Goal: Information Seeking & Learning: Learn about a topic

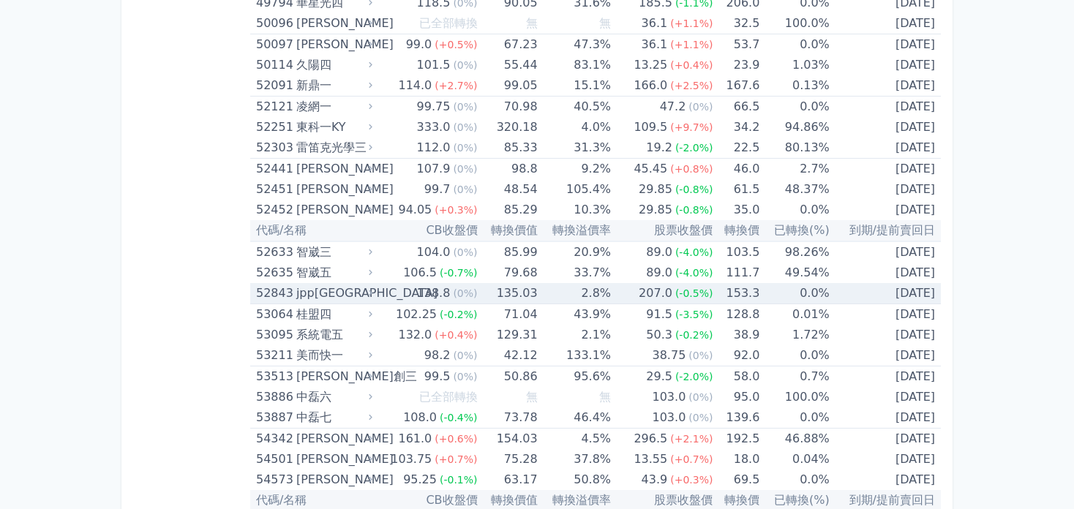
scroll to position [5050, 0]
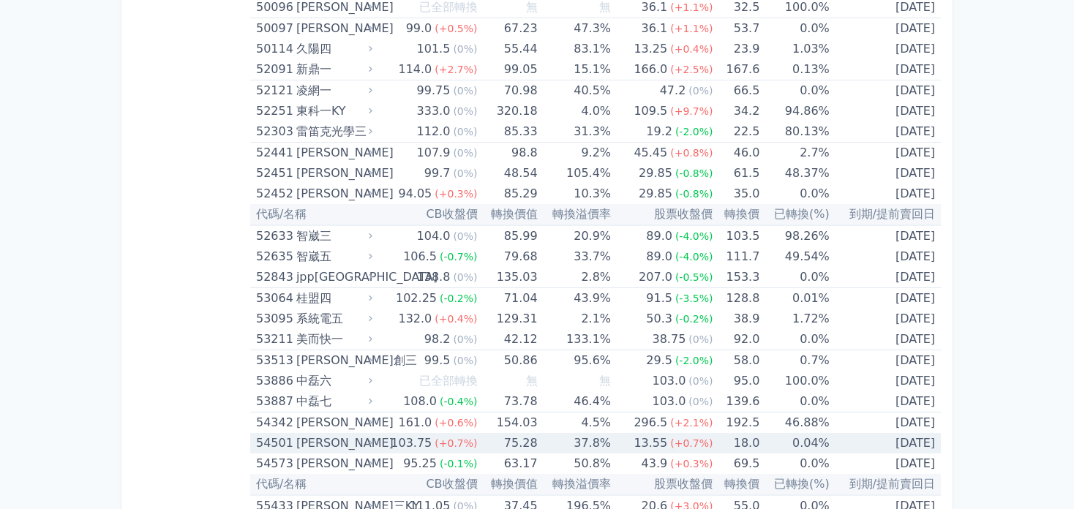
click at [810, 433] on td "0.04%" at bounding box center [795, 443] width 70 height 20
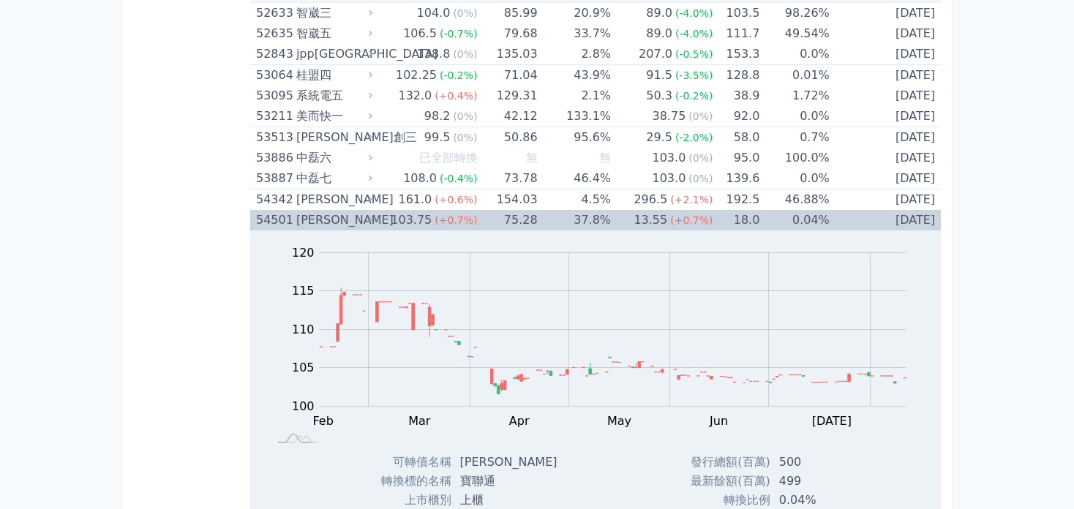
scroll to position [5269, 0]
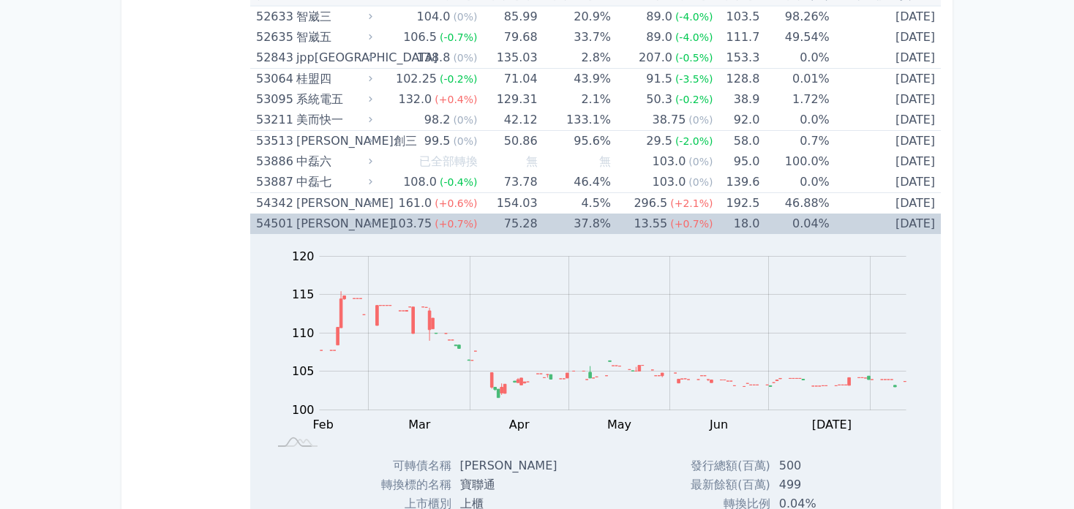
click at [310, 214] on div "[PERSON_NAME]" at bounding box center [332, 224] width 73 height 20
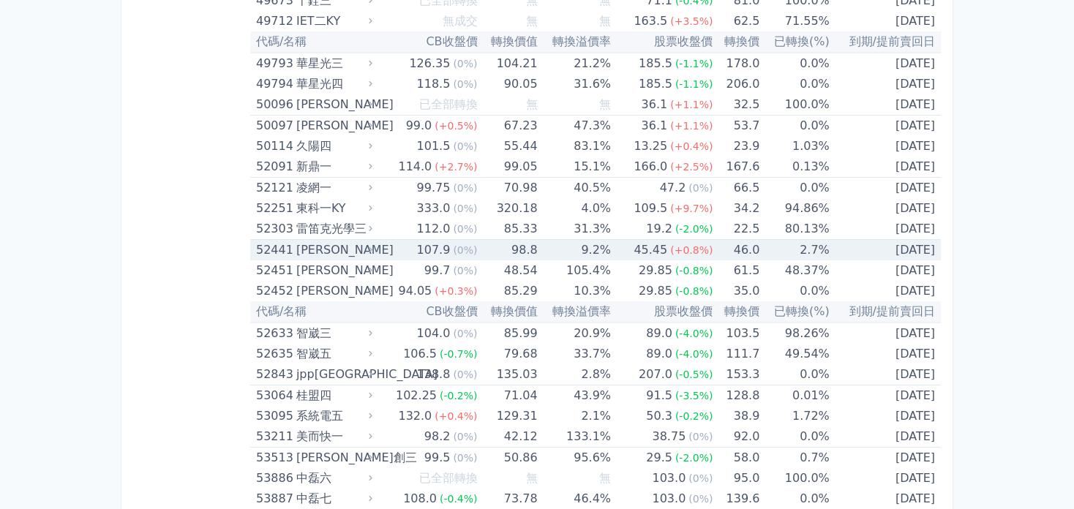
scroll to position [4757, 0]
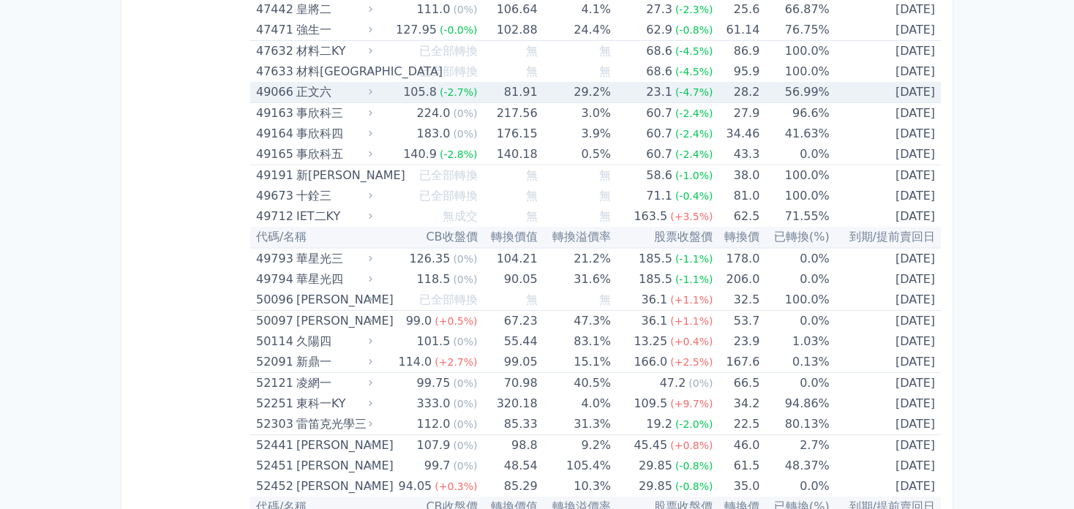
click at [790, 82] on td "56.99%" at bounding box center [795, 92] width 70 height 21
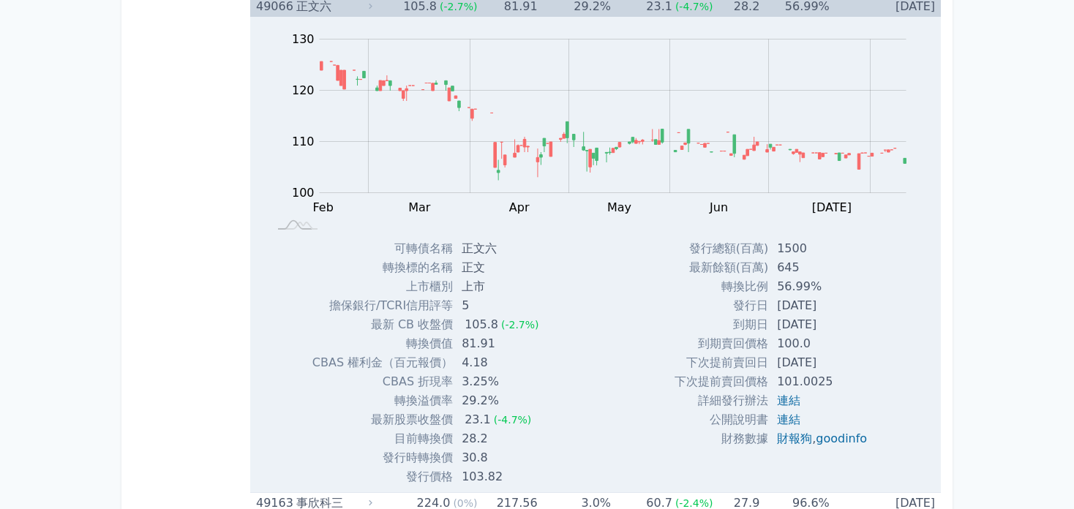
scroll to position [4903, 0]
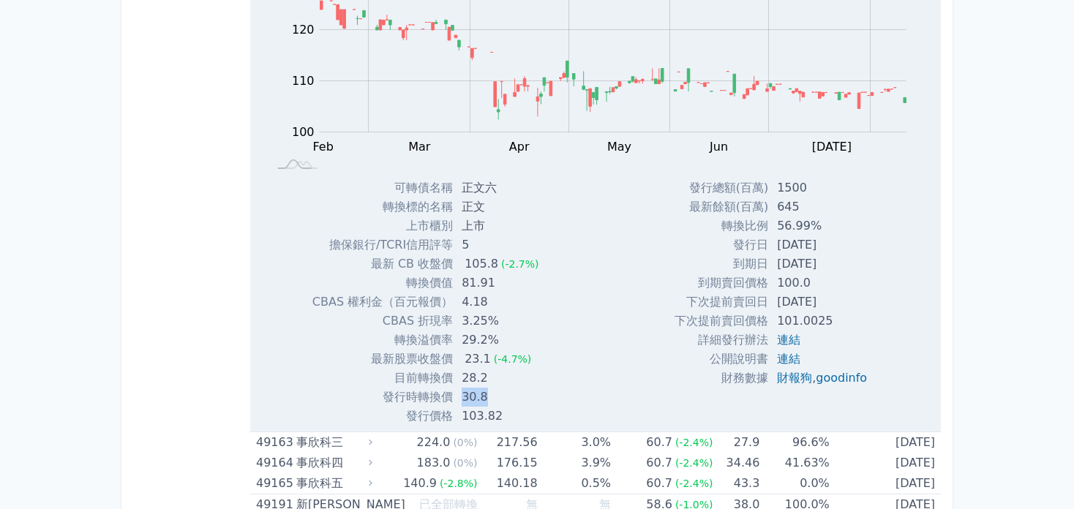
drag, startPoint x: 458, startPoint y: 381, endPoint x: 485, endPoint y: 382, distance: 27.1
click at [485, 388] on td "30.8" at bounding box center [501, 397] width 97 height 19
click at [520, 388] on td "30.8" at bounding box center [501, 397] width 97 height 19
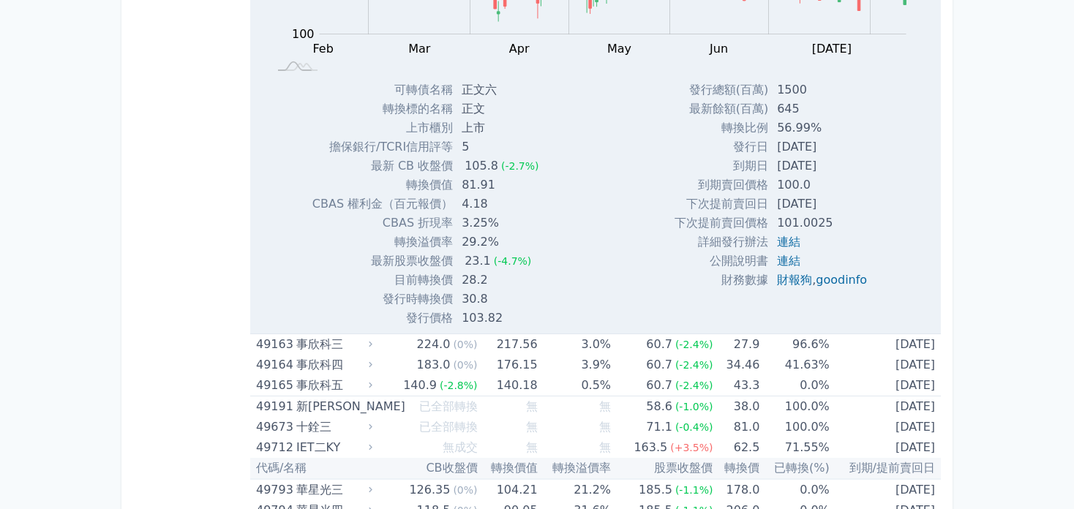
scroll to position [4976, 0]
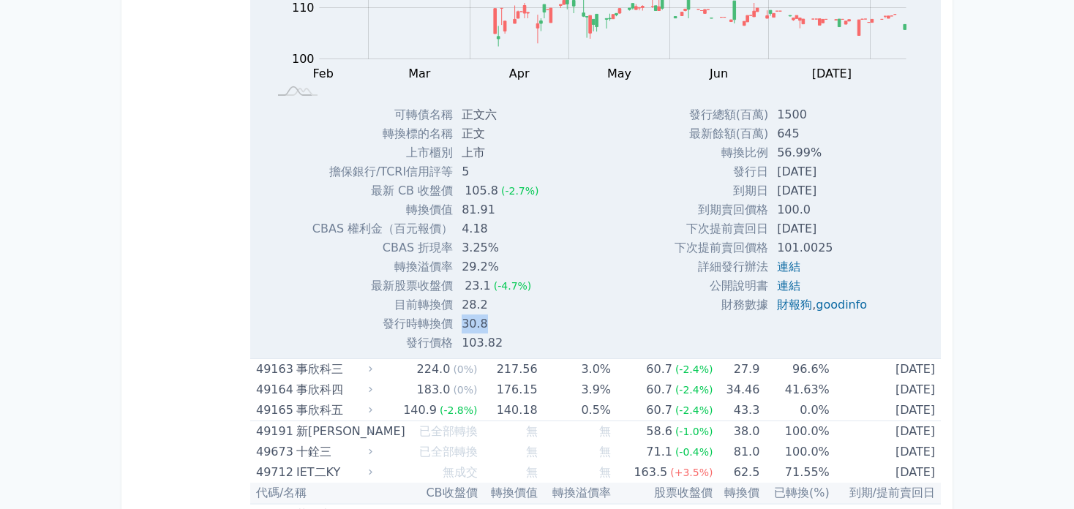
drag, startPoint x: 461, startPoint y: 311, endPoint x: 488, endPoint y: 310, distance: 27.1
click at [488, 315] on td "30.8" at bounding box center [501, 324] width 97 height 19
click at [627, 207] on div "Zoom Out 100 90 95 100 105 110 115 120 140 130 80 L Feb Mar Apr May Jun [DATE] …" at bounding box center [595, 118] width 691 height 470
drag, startPoint x: 771, startPoint y: 215, endPoint x: 840, endPoint y: 215, distance: 68.8
click at [840, 220] on td "[DATE]" at bounding box center [823, 229] width 111 height 19
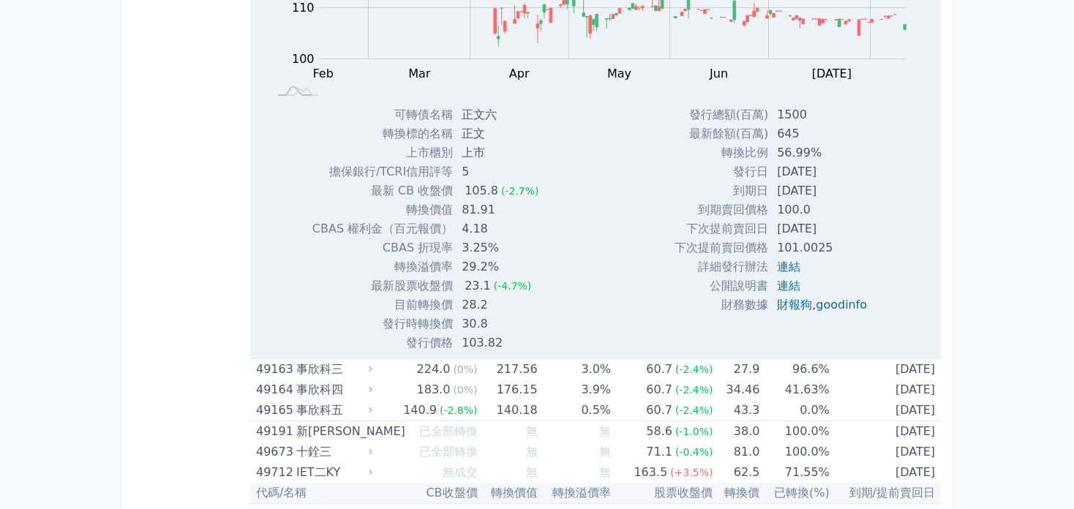
click at [925, 209] on div "Zoom Out 100 90 95 100 105 110 115 120 140 130 80 L Feb Mar Apr May Jun [DATE] …" at bounding box center [595, 118] width 691 height 470
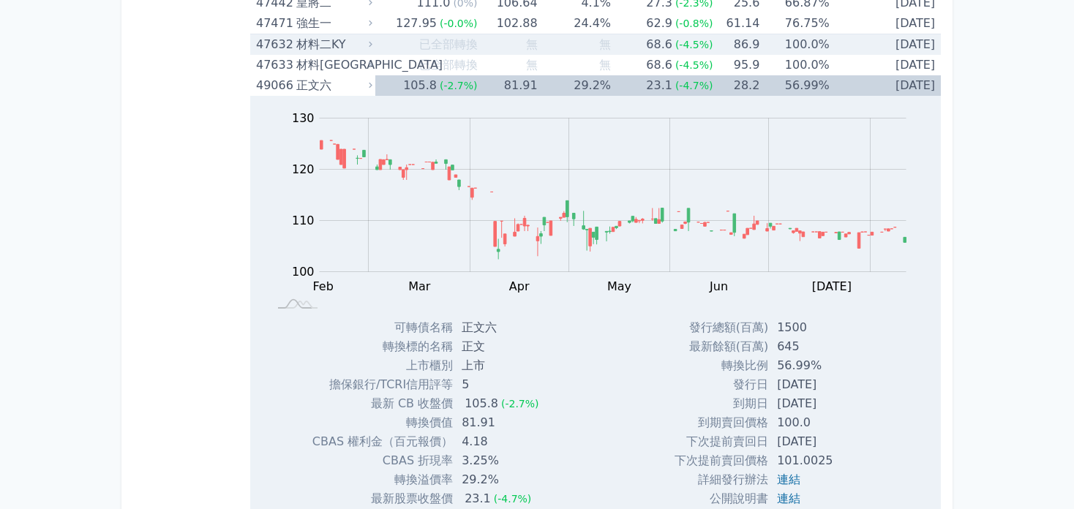
scroll to position [4684, 0]
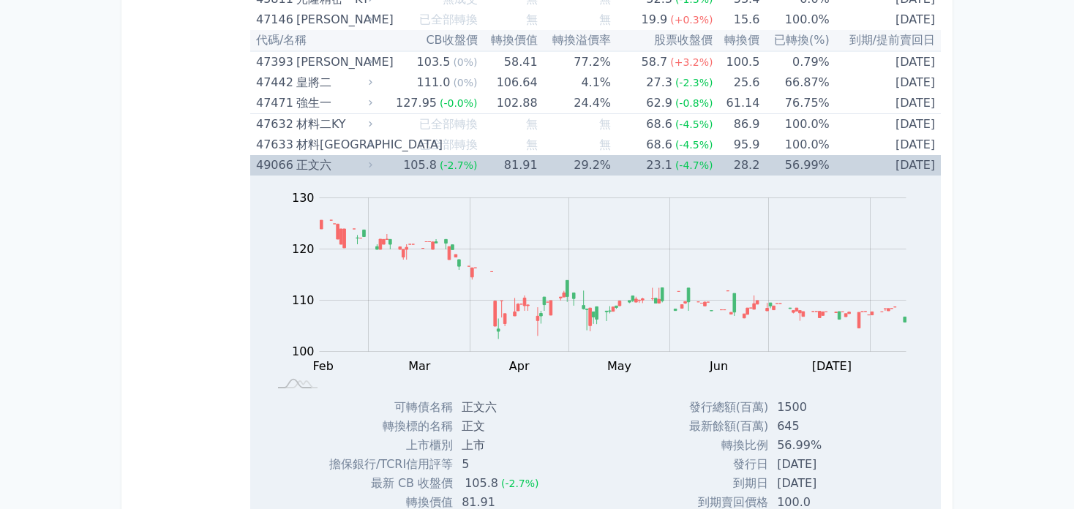
click at [260, 155] on div "49066" at bounding box center [274, 165] width 37 height 20
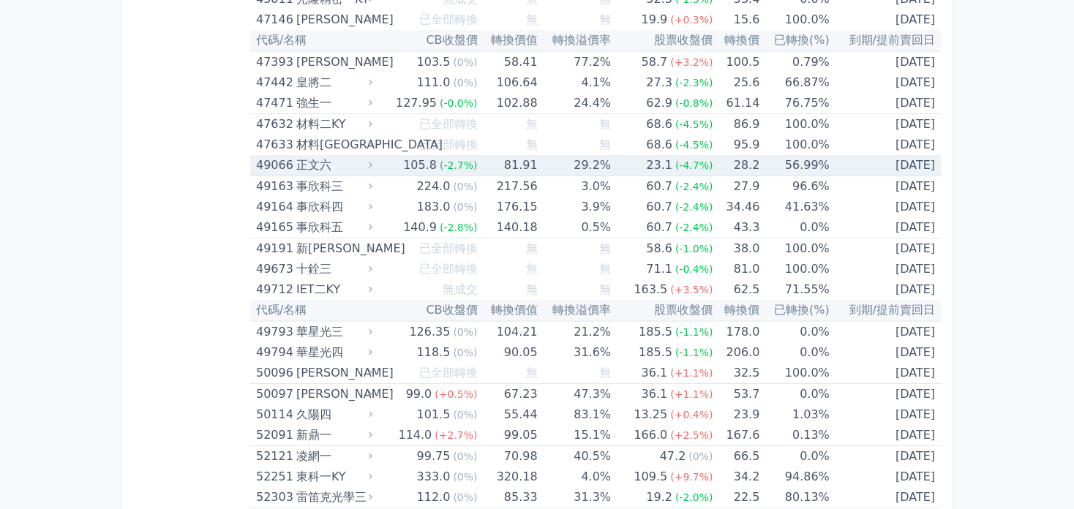
click at [720, 157] on td "28.2" at bounding box center [736, 165] width 47 height 21
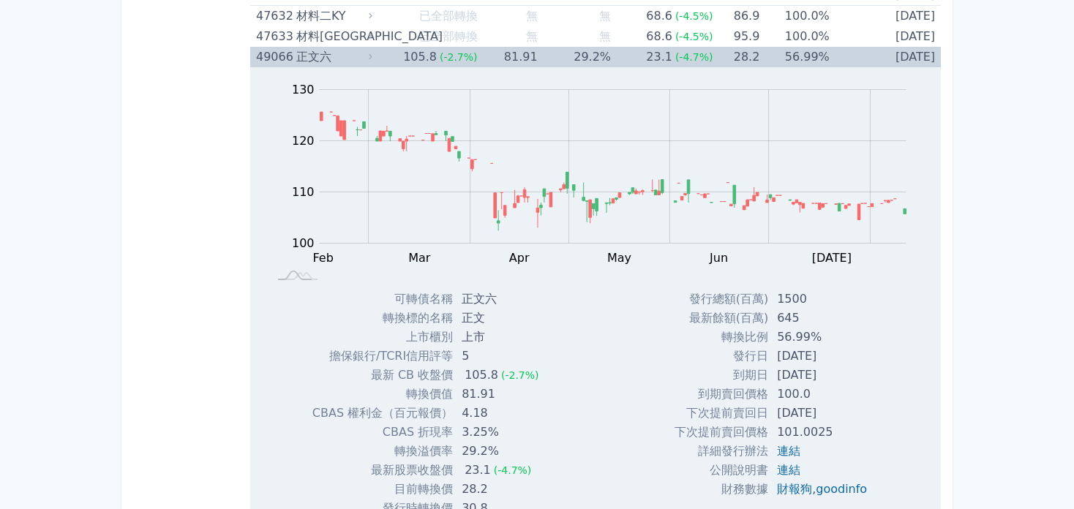
scroll to position [4757, 0]
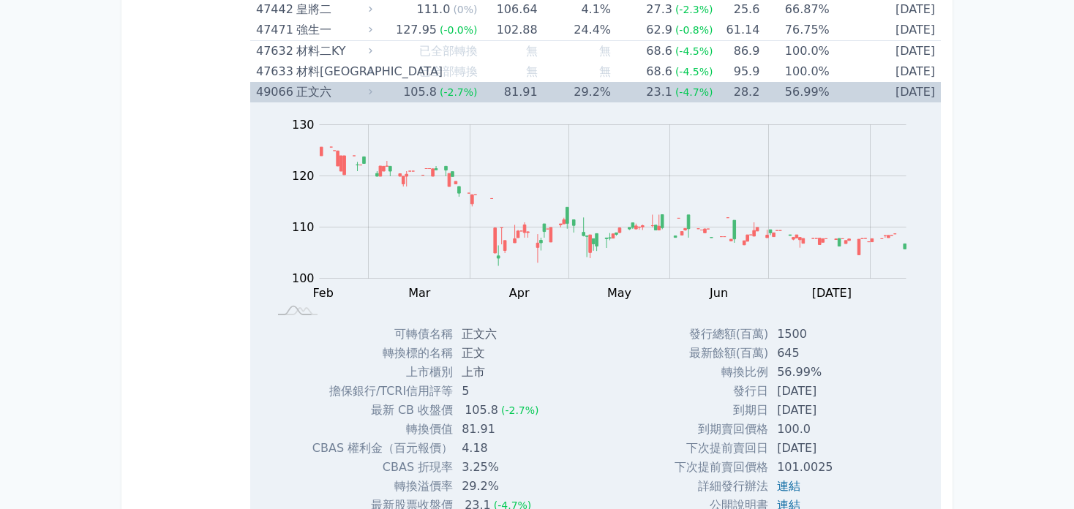
click at [269, 82] on div "49066" at bounding box center [274, 92] width 37 height 20
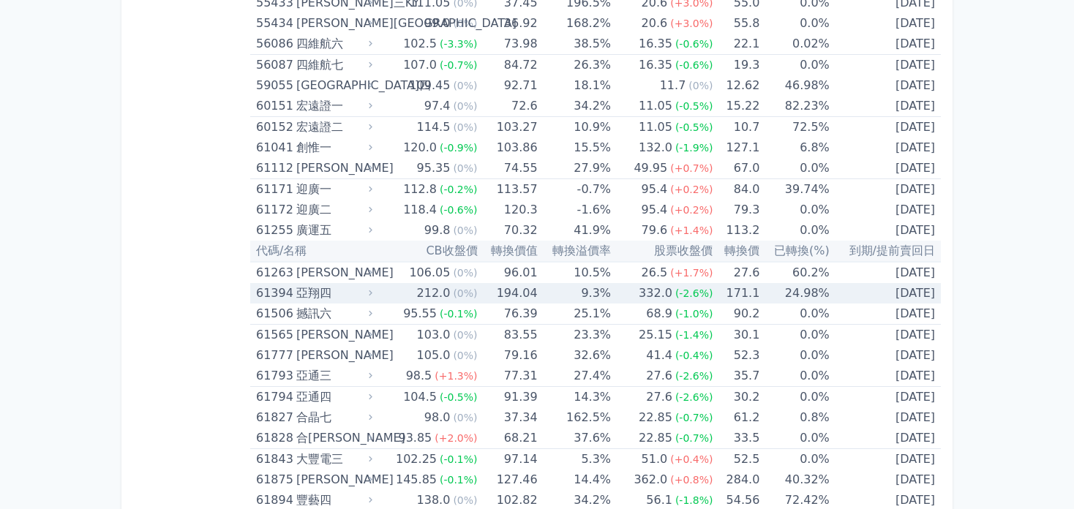
scroll to position [5562, 0]
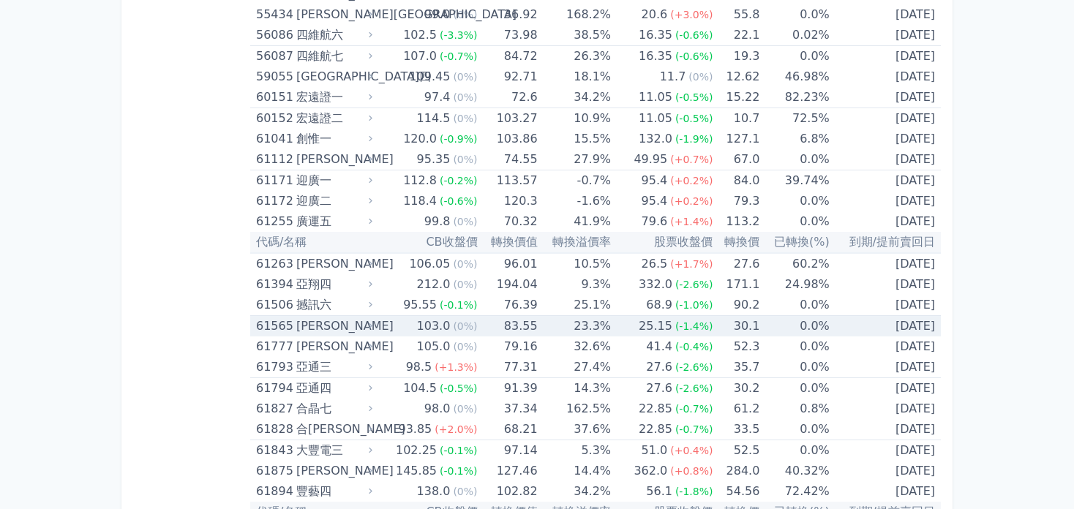
click at [806, 316] on td "0.0%" at bounding box center [795, 326] width 70 height 21
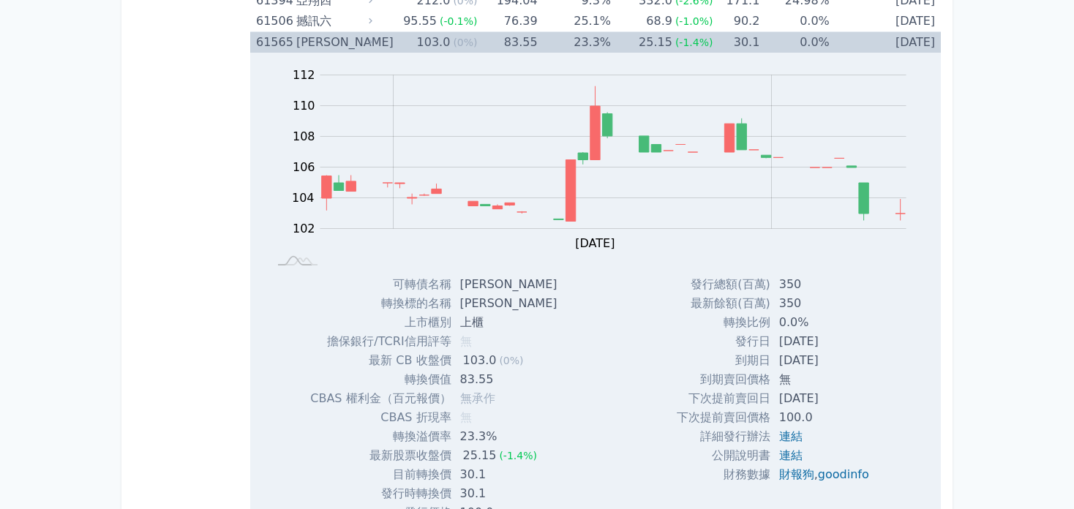
scroll to position [5855, 0]
